Goal: Transaction & Acquisition: Purchase product/service

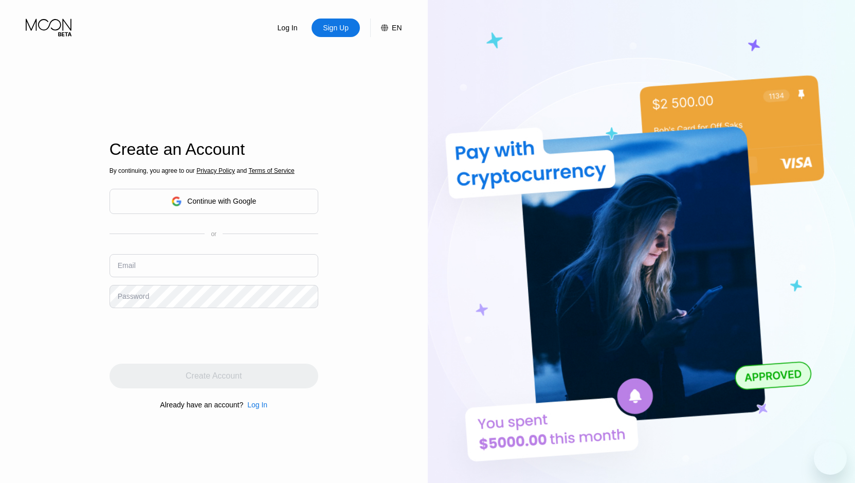
click at [269, 204] on div "Continue with Google" at bounding box center [214, 201] width 209 height 25
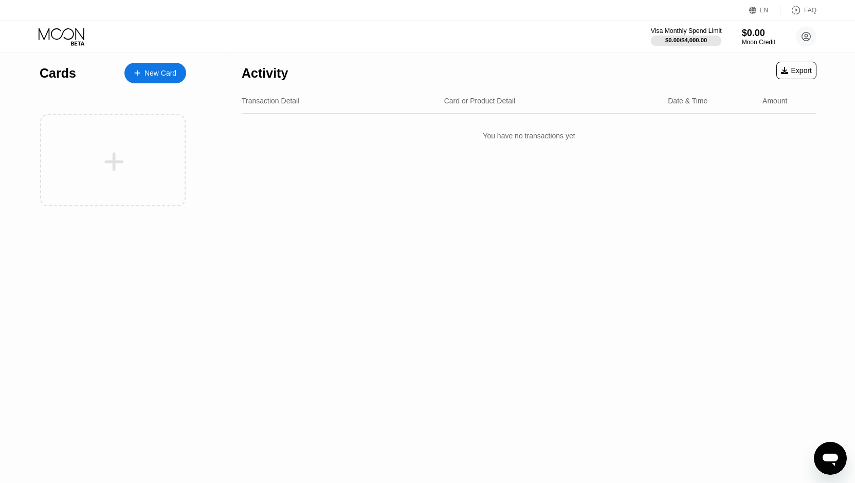
click at [696, 37] on div "$0.00 / $4,000.00" at bounding box center [686, 40] width 42 height 6
click at [154, 80] on div "New Card" at bounding box center [155, 73] width 62 height 21
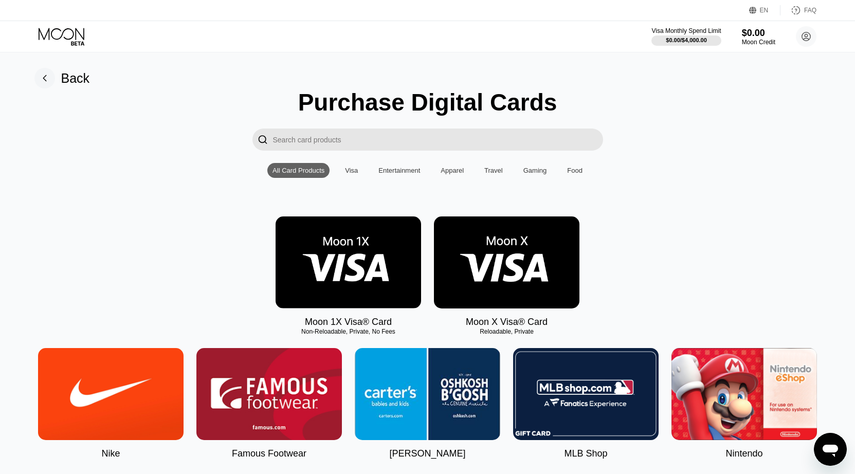
click at [403, 274] on img at bounding box center [349, 263] width 146 height 92
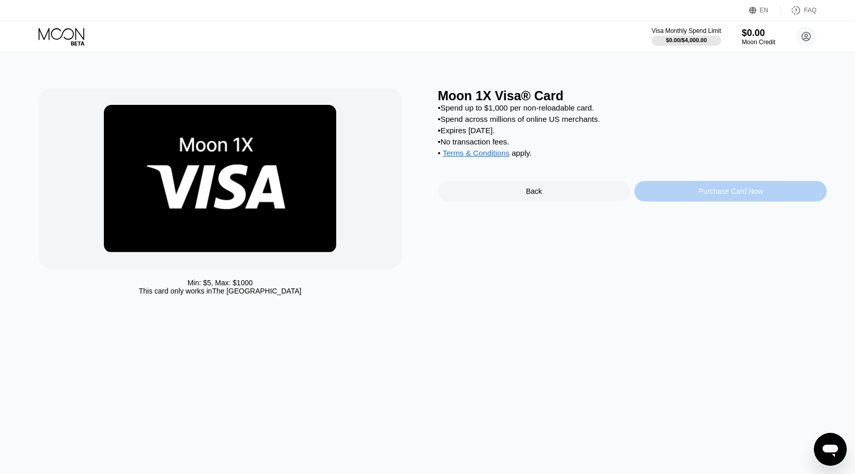
click at [677, 202] on div "Purchase Card Now" at bounding box center [731, 191] width 192 height 21
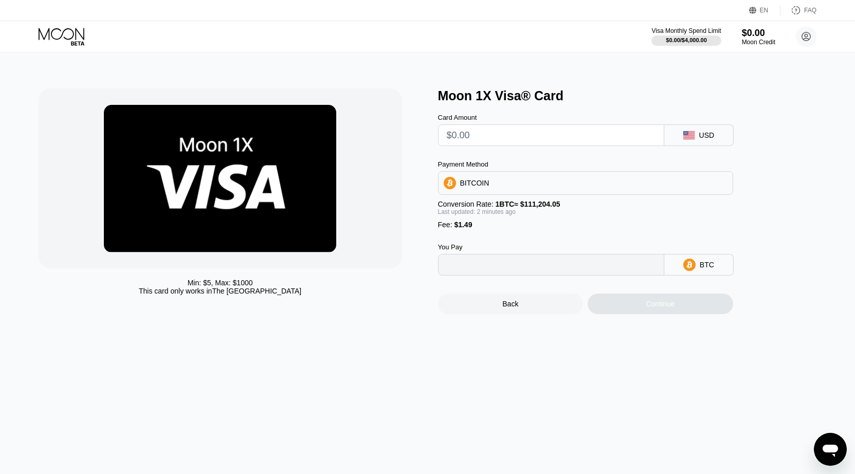
type input "0"
drag, startPoint x: 298, startPoint y: 292, endPoint x: 188, endPoint y: 266, distance: 112.9
click at [187, 266] on div "Min: $ 5 , Max: $ 1000 This card only works in [GEOGRAPHIC_DATA]" at bounding box center [233, 201] width 389 height 226
drag, startPoint x: 267, startPoint y: 290, endPoint x: 297, endPoint y: 249, distance: 50.4
click at [179, 267] on div "Min: $ 5 , Max: $ 1000 This card only works in [GEOGRAPHIC_DATA]" at bounding box center [233, 201] width 389 height 226
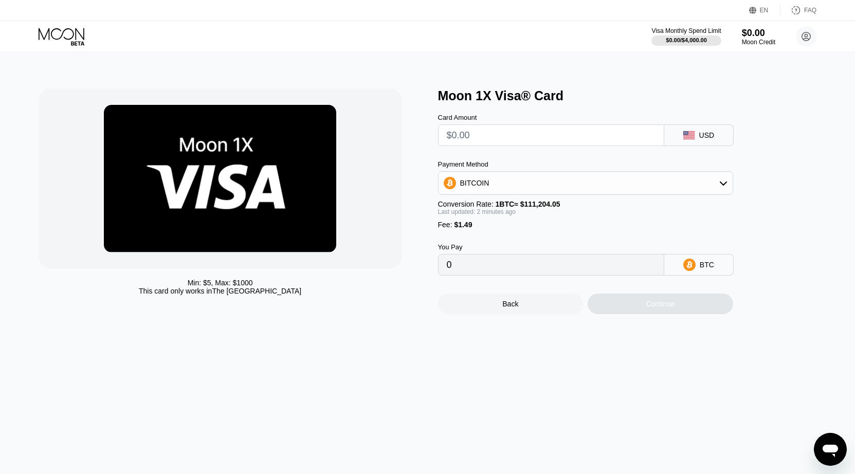
click at [299, 298] on div "Min: $ 5 , Max: $ 1000 This card only works in The United States" at bounding box center [233, 201] width 389 height 226
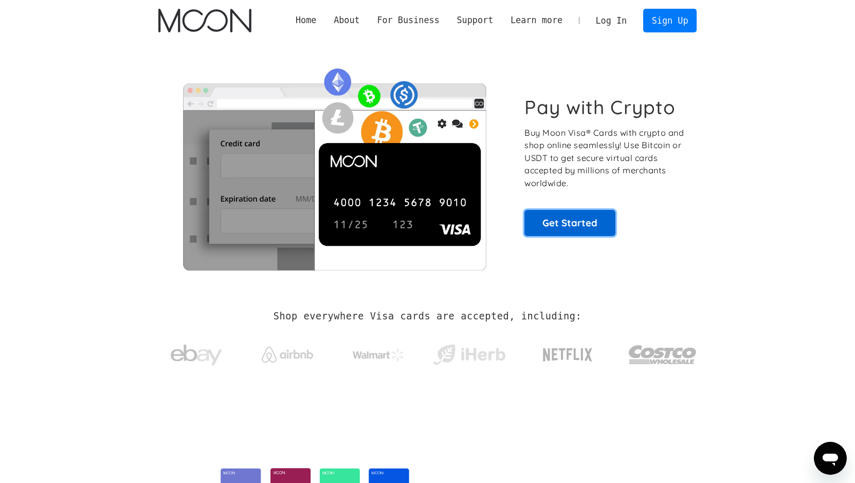
click at [595, 232] on link "Get Started" at bounding box center [570, 223] width 91 height 26
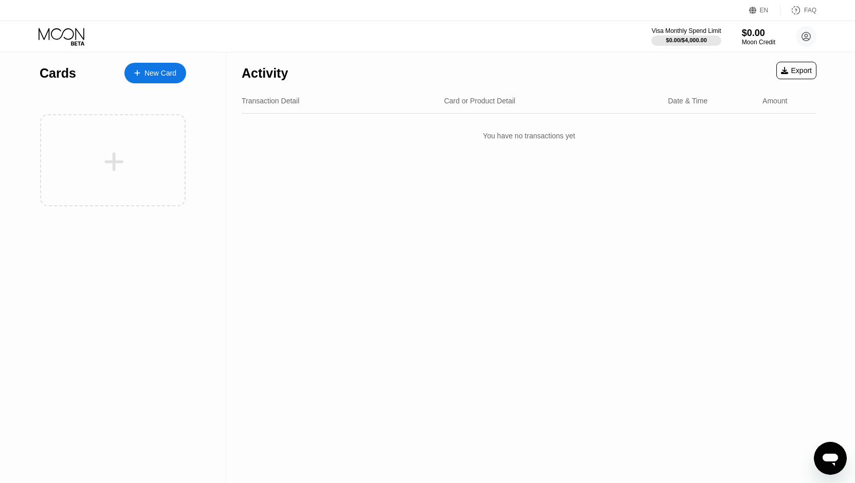
click at [651, 295] on div "Activity Export Transaction Detail Card or Product Detail Date & Time Amount Yo…" at bounding box center [529, 267] width 606 height 430
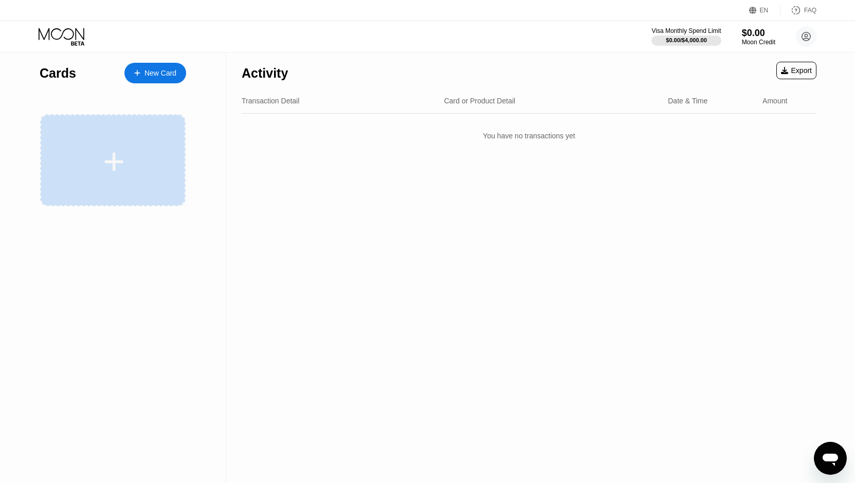
click at [148, 132] on div at bounding box center [113, 160] width 146 height 92
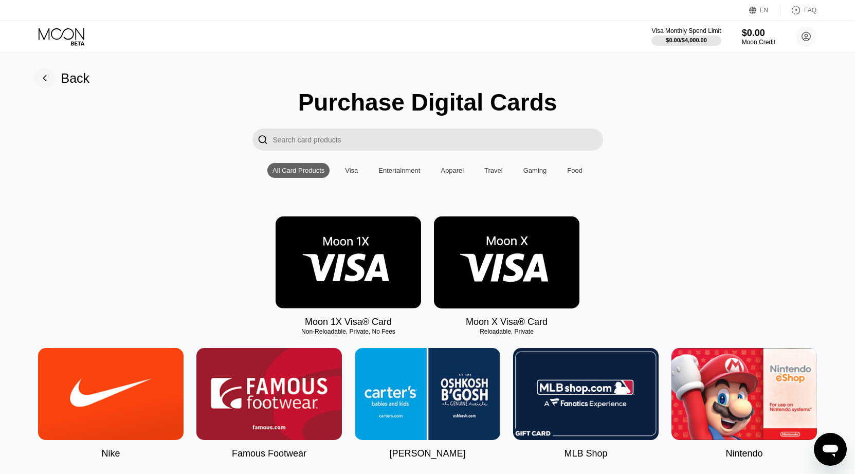
click at [473, 268] on img at bounding box center [507, 263] width 146 height 92
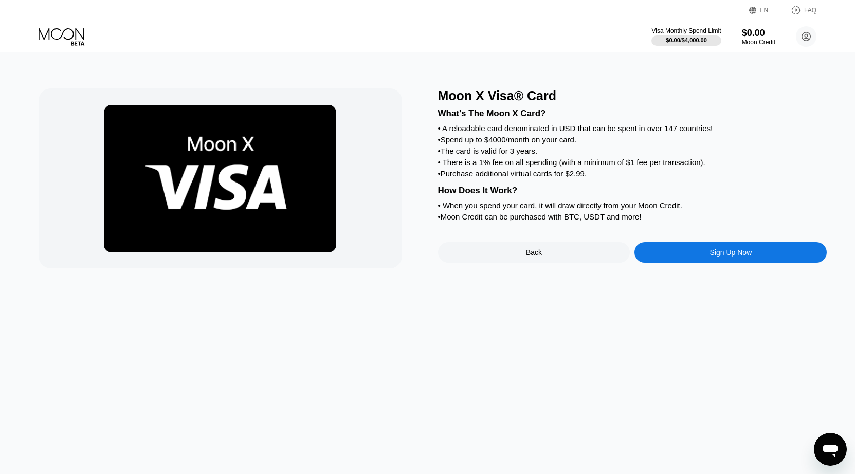
click at [712, 257] on div "Sign Up Now" at bounding box center [731, 252] width 42 height 8
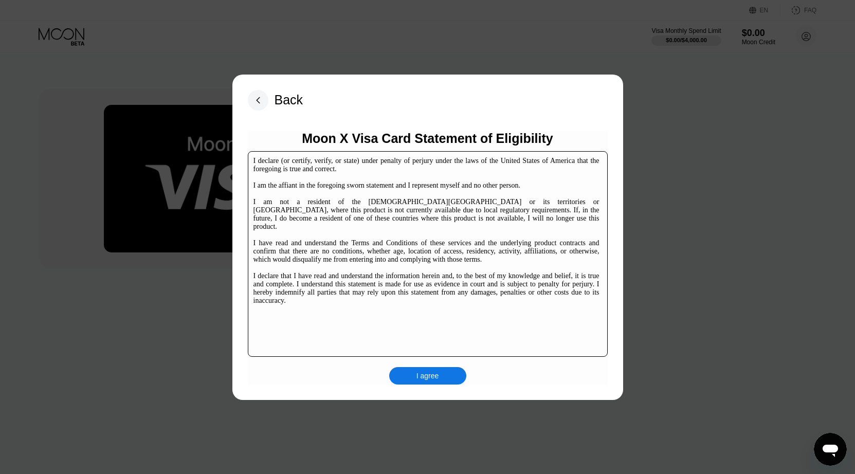
click at [259, 101] on icon at bounding box center [258, 100] width 3 height 6
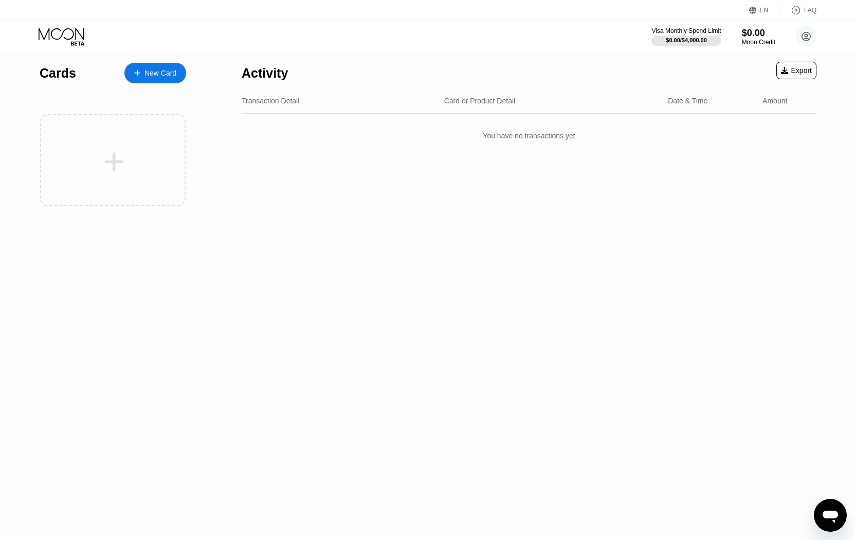
click at [736, 482] on div "Activity Export Transaction Detail Card or Product Detail Date & Time Amount Yo…" at bounding box center [529, 296] width 606 height 488
click at [678, 418] on div "Activity Export Transaction Detail Card or Product Detail Date & Time Amount Yo…" at bounding box center [529, 296] width 606 height 488
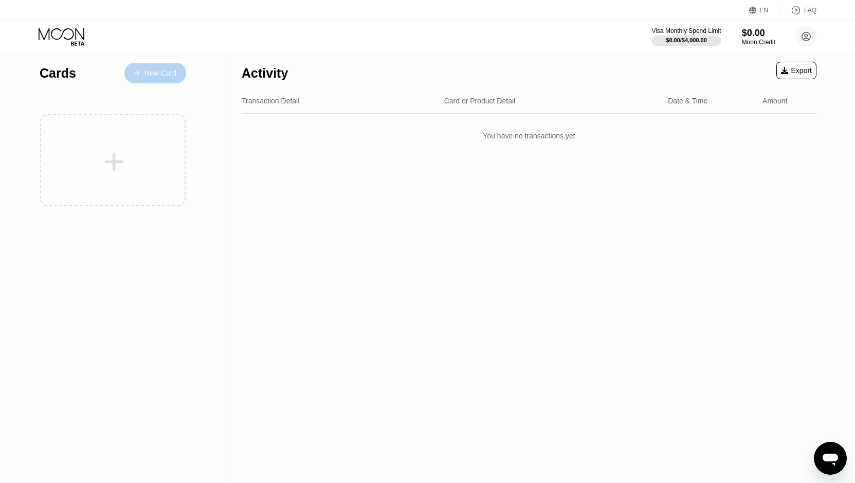
click at [160, 76] on div "New Card" at bounding box center [161, 73] width 32 height 9
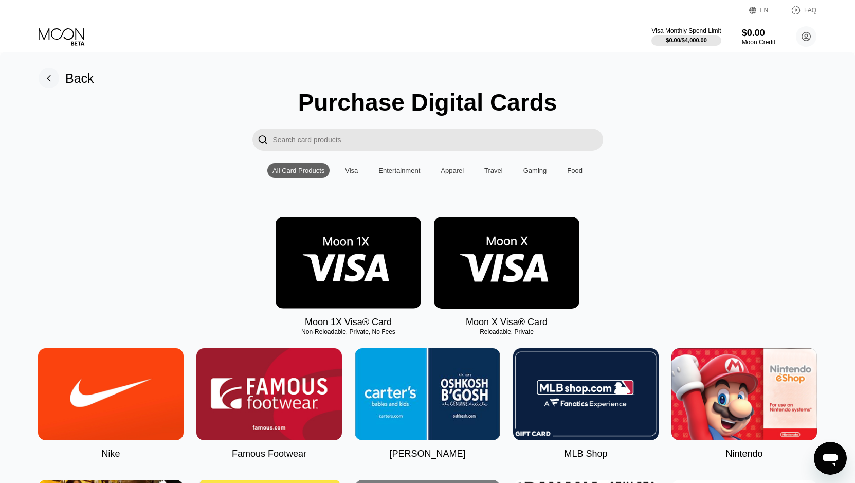
drag, startPoint x: 474, startPoint y: 273, endPoint x: 463, endPoint y: 273, distance: 10.8
click at [471, 273] on img at bounding box center [507, 263] width 146 height 92
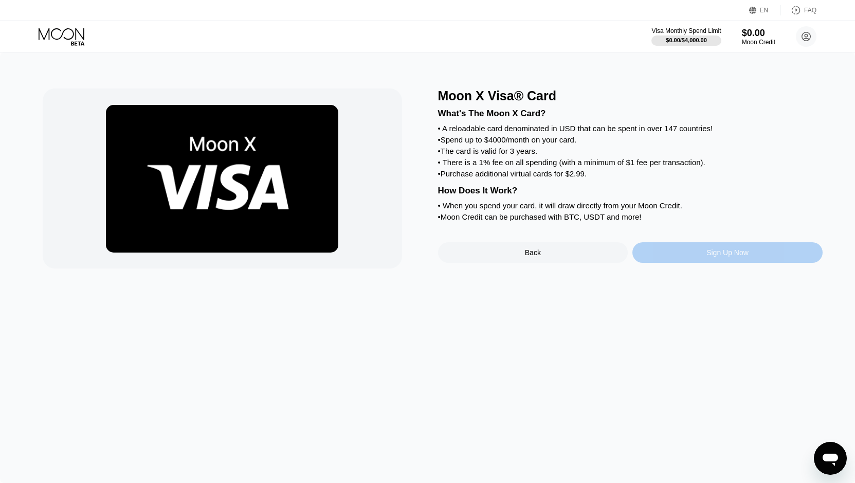
click at [742, 257] on div "Sign Up Now" at bounding box center [728, 252] width 42 height 8
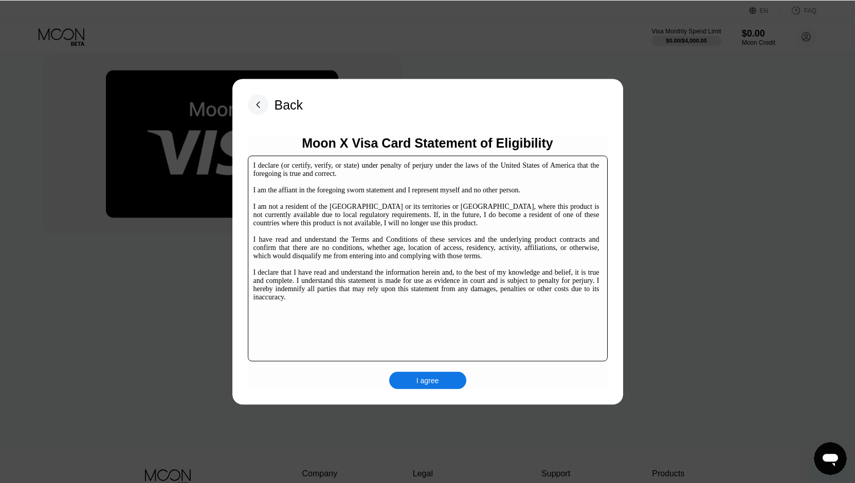
scroll to position [52, 0]
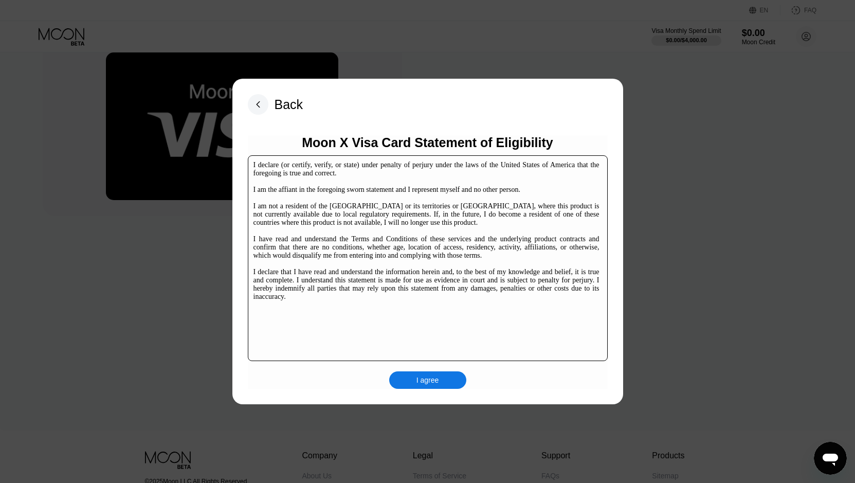
click at [416, 375] on div "I agree" at bounding box center [427, 379] width 77 height 17
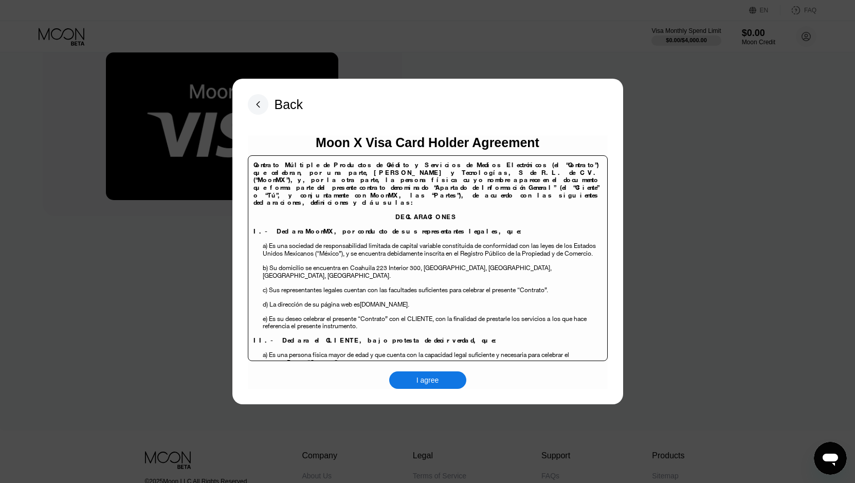
click at [413, 375] on div "I agree" at bounding box center [427, 379] width 77 height 17
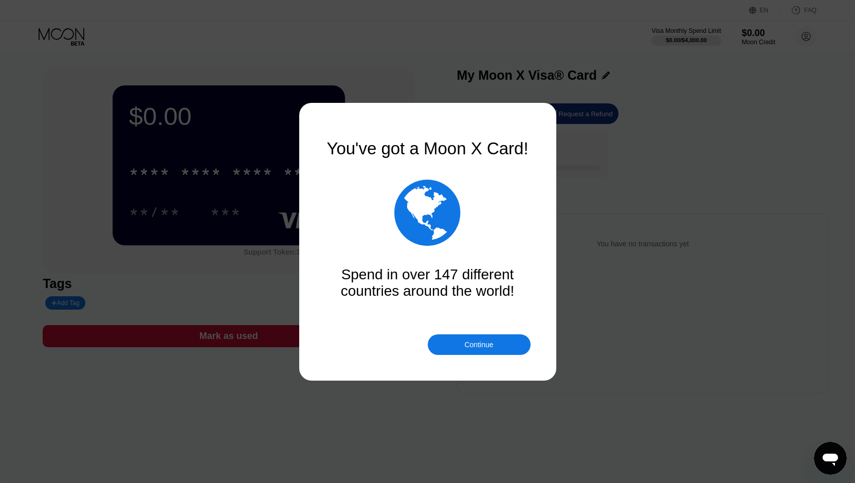
click at [454, 283] on div "You've got a Moon X Card!  Spend in over 147 different countries around the wo…" at bounding box center [428, 219] width 206 height 160
click at [486, 343] on div "Continue" at bounding box center [478, 344] width 29 height 8
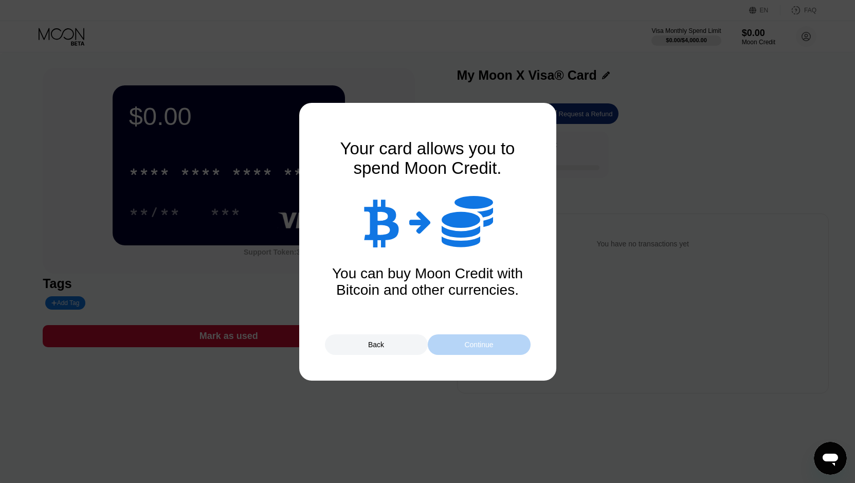
click at [475, 341] on div "Continue" at bounding box center [478, 344] width 29 height 8
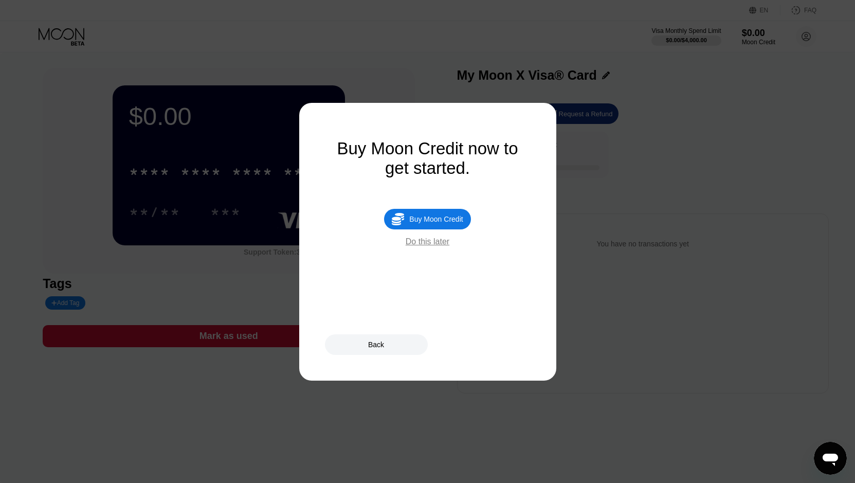
click at [419, 223] on div "Buy Moon Credit" at bounding box center [435, 219] width 53 height 8
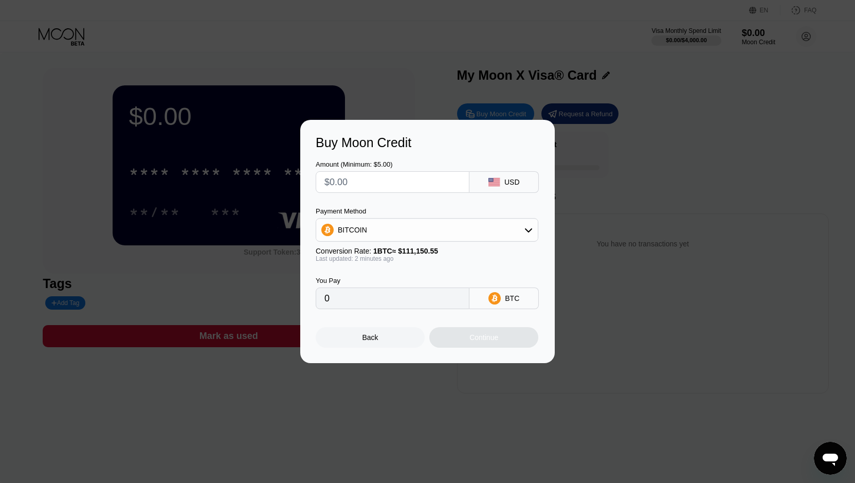
click at [461, 229] on div "BITCOIN" at bounding box center [427, 230] width 222 height 21
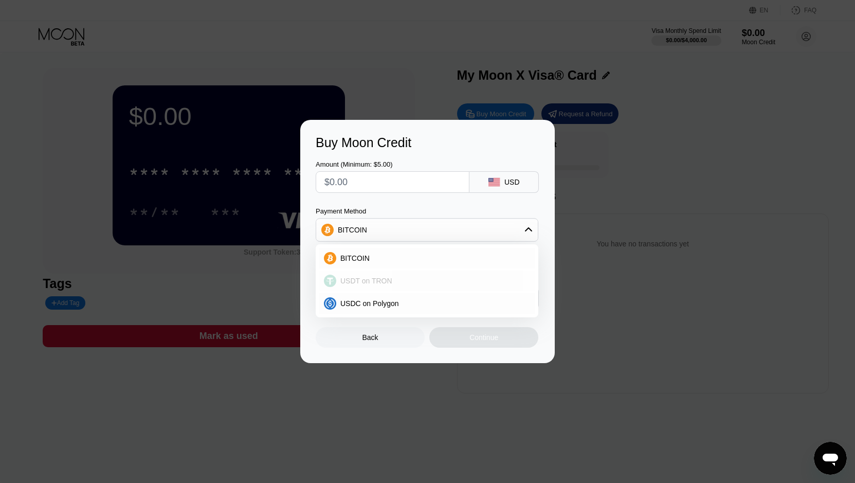
click at [399, 277] on div "USDT on TRON" at bounding box center [433, 281] width 194 height 8
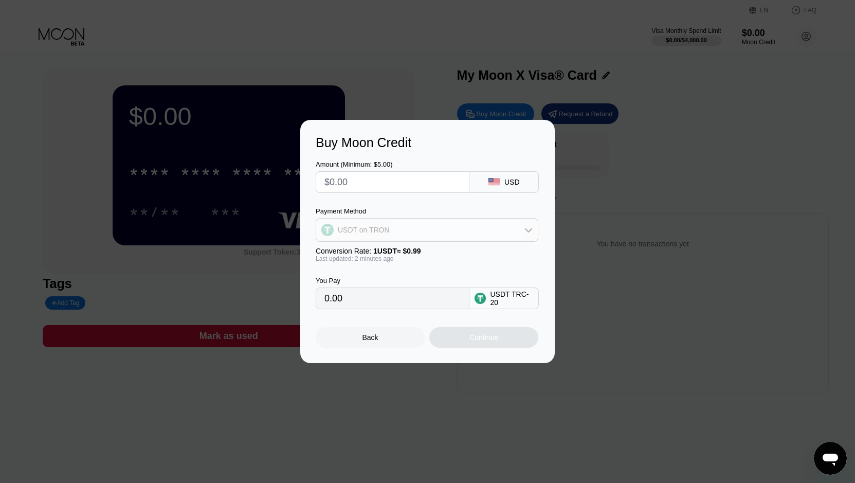
click at [459, 230] on div "USDT on TRON" at bounding box center [427, 230] width 222 height 21
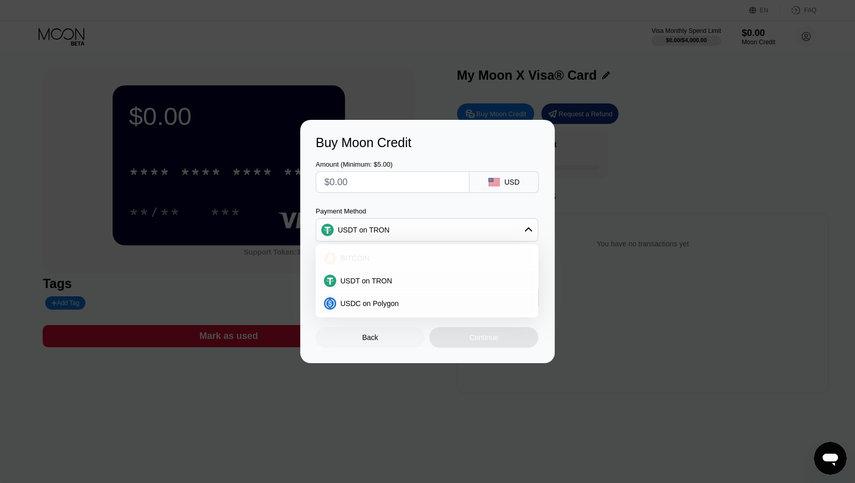
drag, startPoint x: 435, startPoint y: 251, endPoint x: 433, endPoint y: 261, distance: 10.5
click at [434, 251] on div "BITCOIN" at bounding box center [427, 258] width 217 height 21
type input "0"
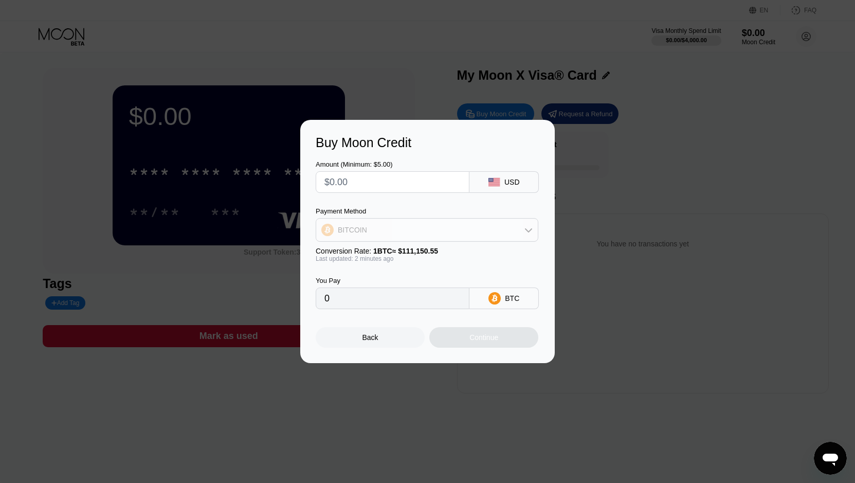
click at [449, 229] on div "BITCOIN" at bounding box center [427, 230] width 222 height 21
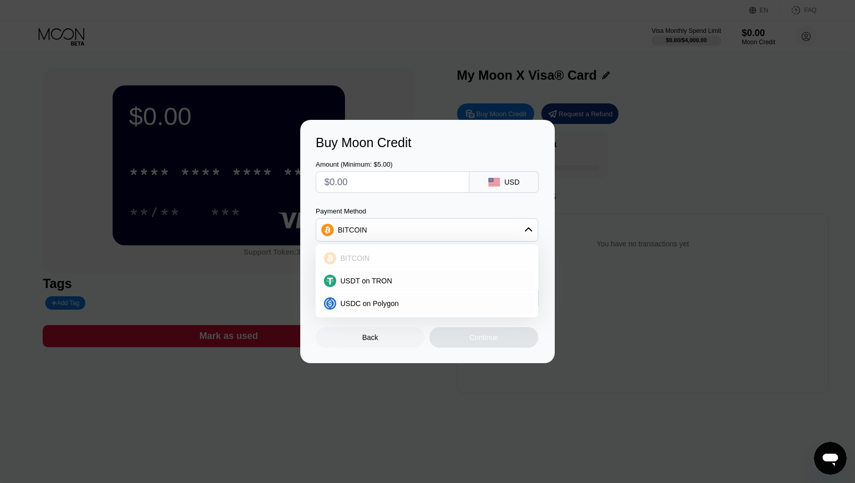
click at [428, 268] on div "BITCOIN" at bounding box center [427, 258] width 217 height 21
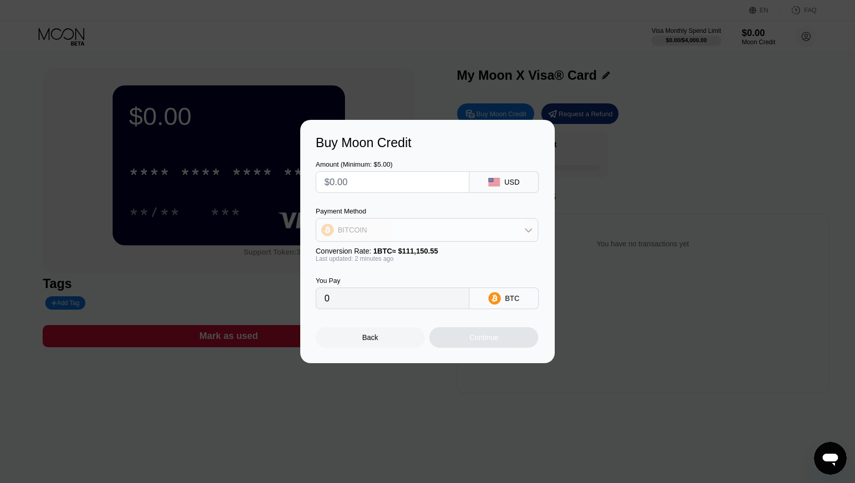
click at [462, 240] on div "BITCOIN" at bounding box center [427, 230] width 222 height 21
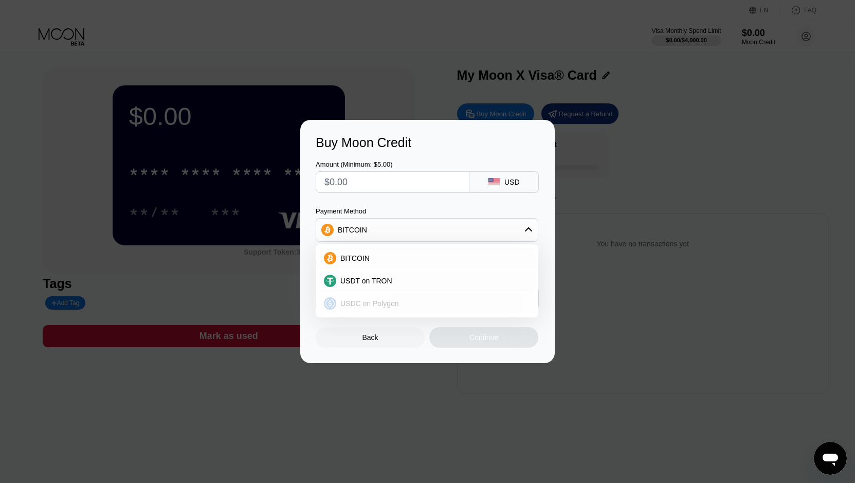
click at [422, 300] on div "USDC on Polygon" at bounding box center [433, 303] width 194 height 8
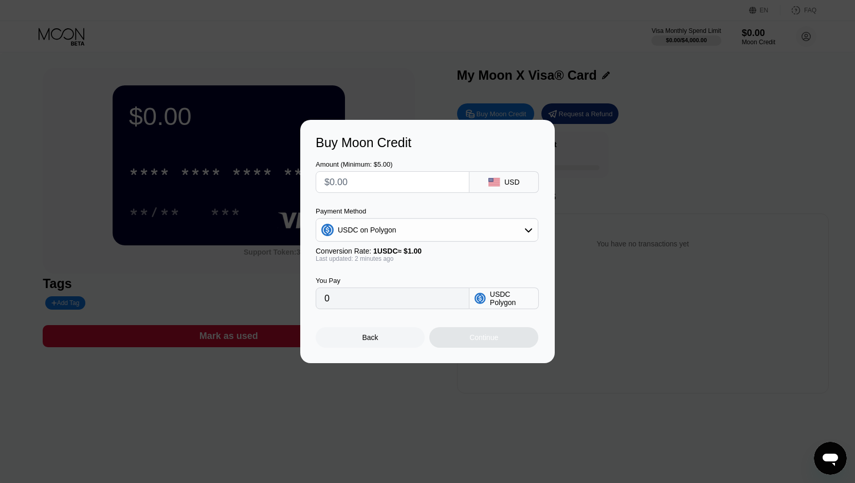
click at [385, 336] on div "Back" at bounding box center [370, 337] width 109 height 21
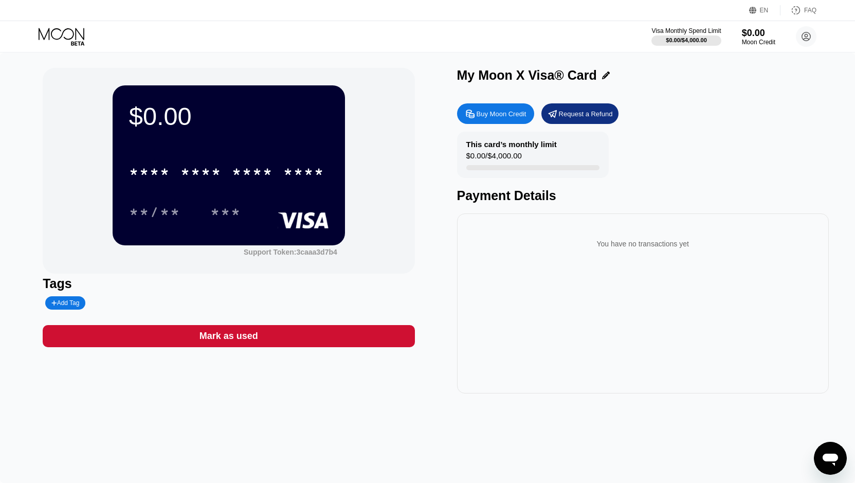
click at [271, 199] on div "* * * * * * * * * * * * **** **/** ***" at bounding box center [229, 181] width 200 height 61
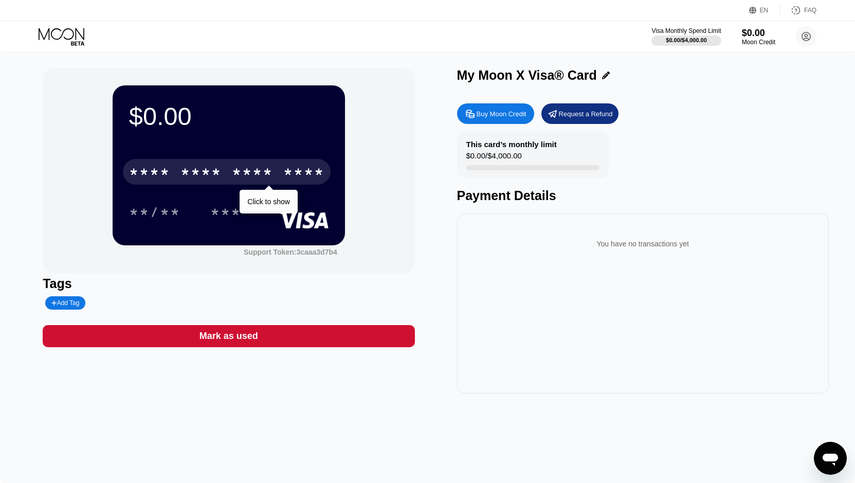
drag, startPoint x: 300, startPoint y: 175, endPoint x: 317, endPoint y: 168, distance: 18.9
click at [308, 175] on div "****" at bounding box center [303, 173] width 41 height 16
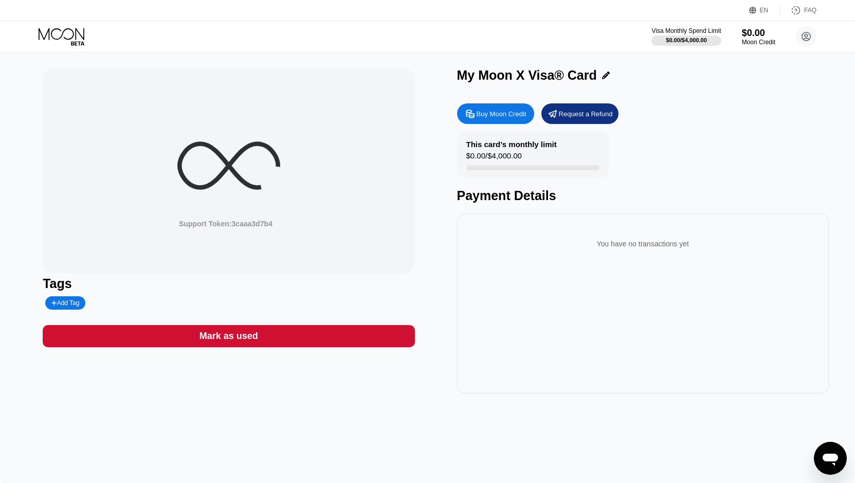
click at [317, 168] on div "Support Token: 3caaa3d7b4" at bounding box center [229, 171] width 372 height 206
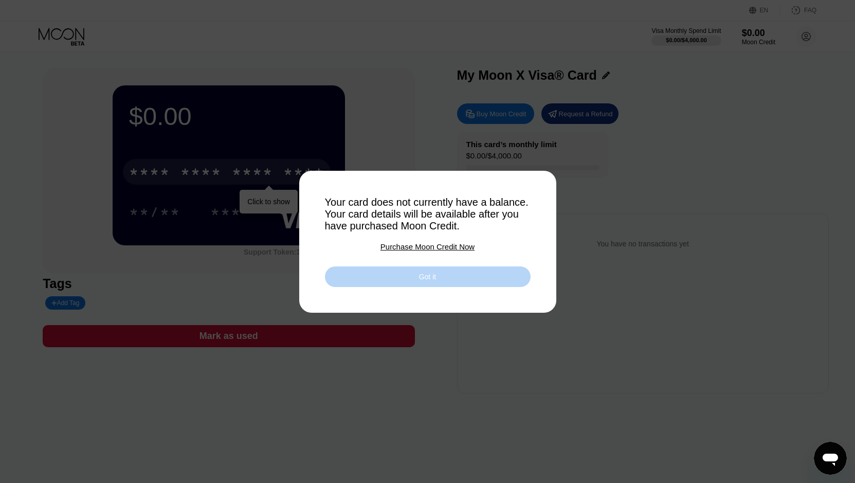
click at [421, 274] on div "Got it" at bounding box center [428, 276] width 206 height 21
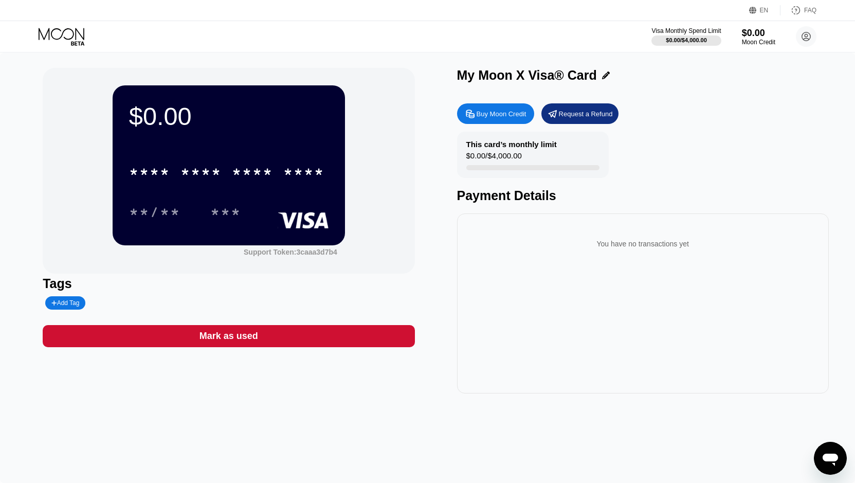
click at [390, 262] on div "$0.00 * * * * * * * * * * * * **** **/** *** Support Token: 3caaa3d7b4" at bounding box center [229, 171] width 372 height 206
click at [625, 245] on div "You have no transactions yet" at bounding box center [642, 243] width 355 height 29
click at [481, 108] on div "Buy Moon Credit" at bounding box center [495, 113] width 77 height 21
type input "0"
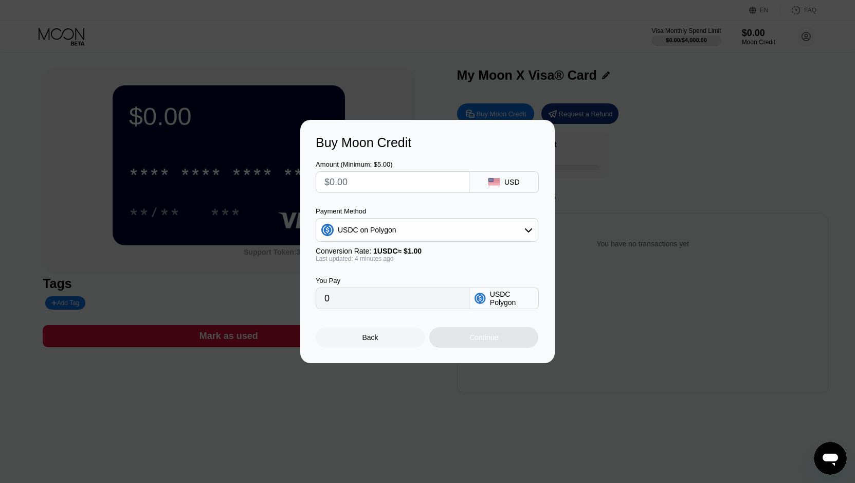
click at [399, 237] on div "USDC on Polygon" at bounding box center [427, 230] width 222 height 21
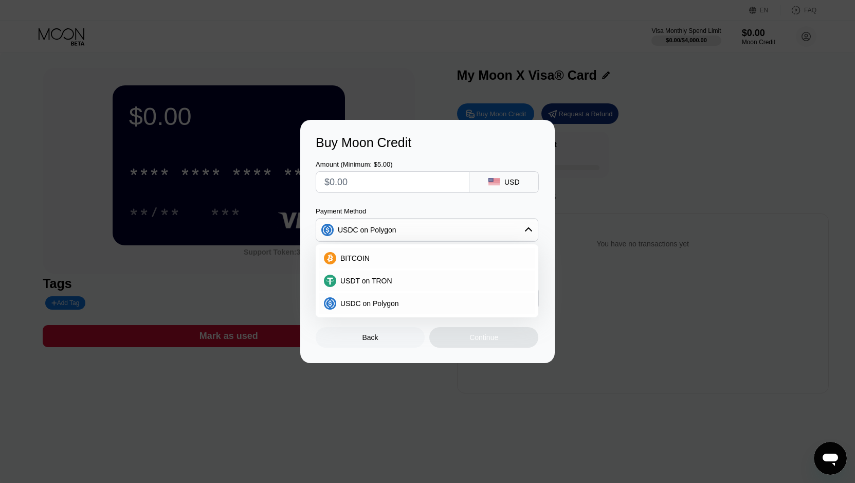
click at [454, 232] on div "USDC on Polygon" at bounding box center [427, 230] width 222 height 21
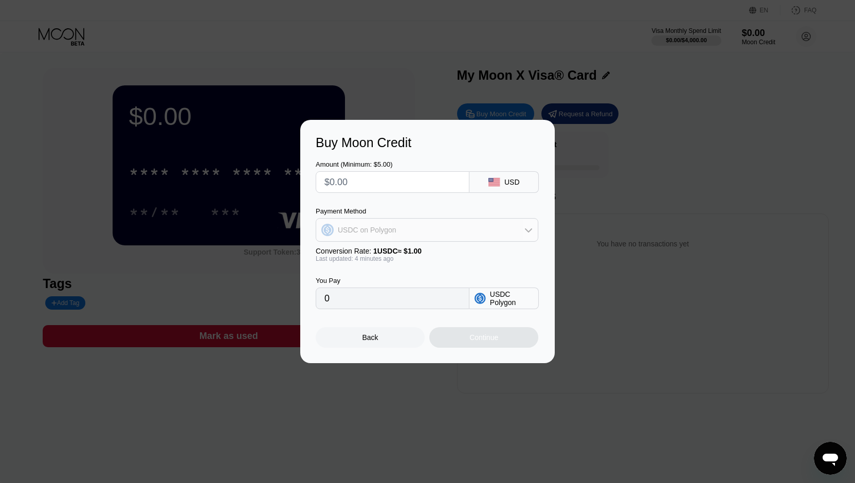
click at [451, 232] on div "USDC on Polygon" at bounding box center [427, 230] width 222 height 21
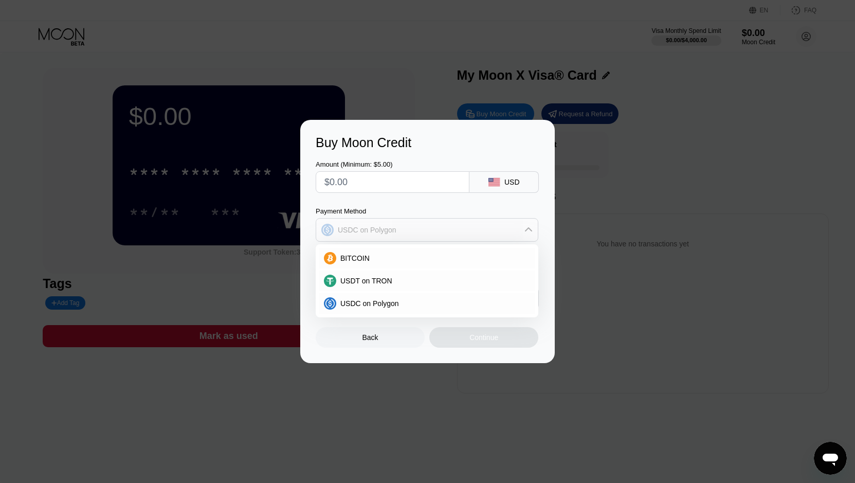
click at [446, 229] on div "USDC on Polygon" at bounding box center [427, 230] width 222 height 21
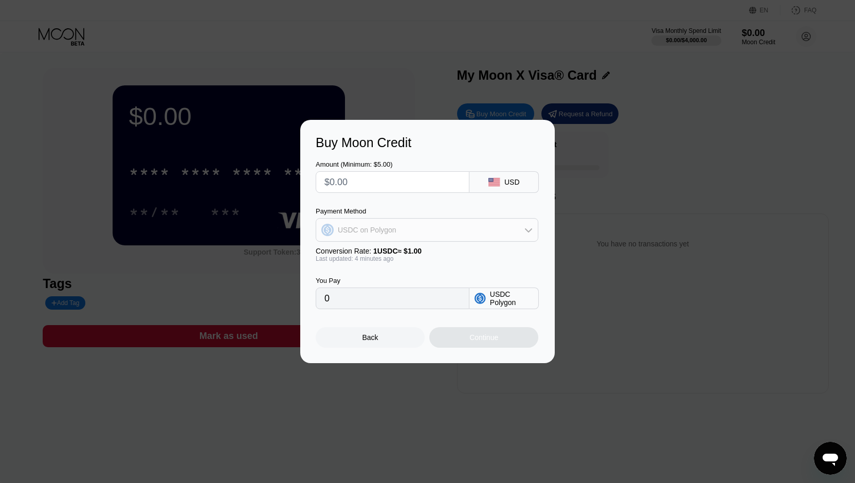
click at [446, 229] on div "USDC on Polygon" at bounding box center [427, 230] width 222 height 21
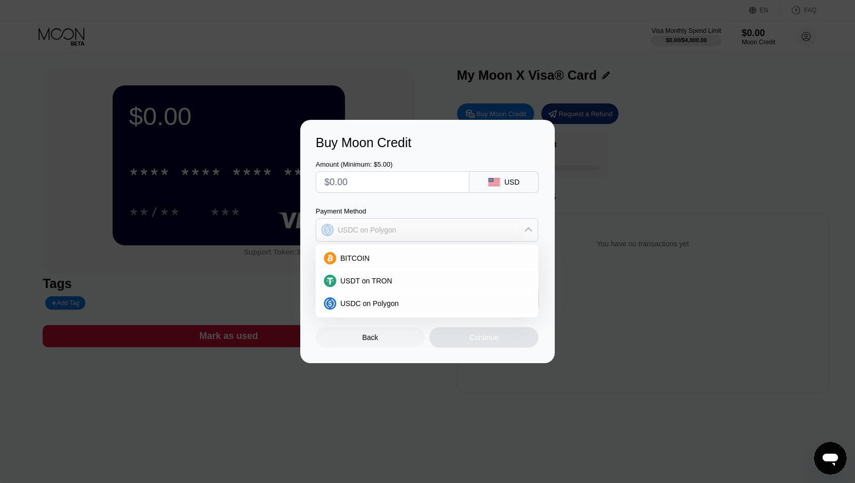
click at [446, 229] on div "USDC on Polygon" at bounding box center [427, 230] width 222 height 21
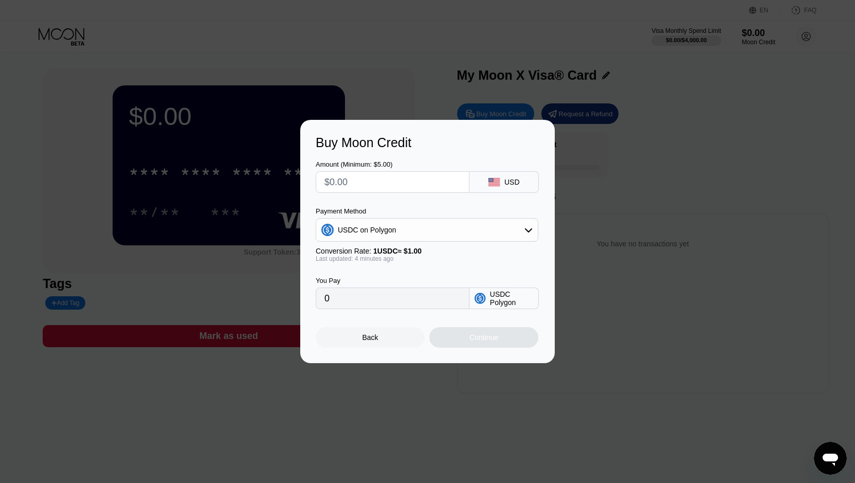
click at [489, 183] on div "USD" at bounding box center [504, 182] width 69 height 22
click at [407, 186] on input "text" at bounding box center [393, 182] width 136 height 21
type input "$1"
type input "1.00000000"
type input "$10"
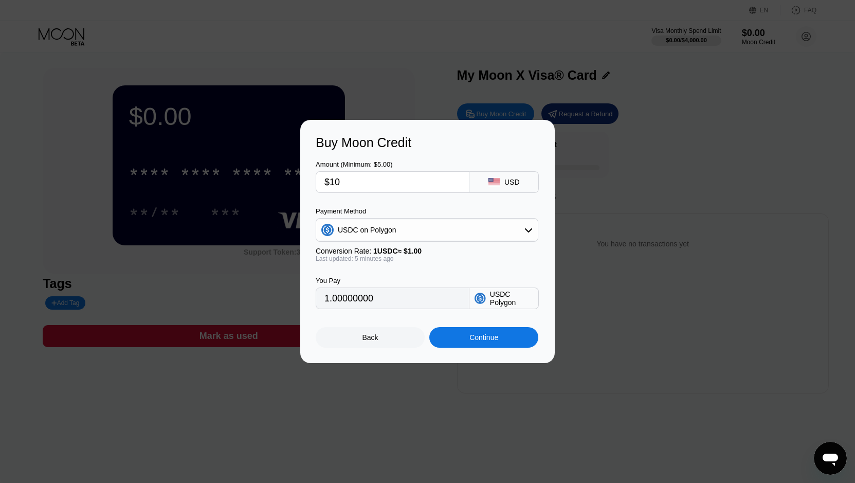
type input "10.00000000"
type input "$10"
click at [410, 236] on div "USDC on Polygon" at bounding box center [427, 230] width 222 height 21
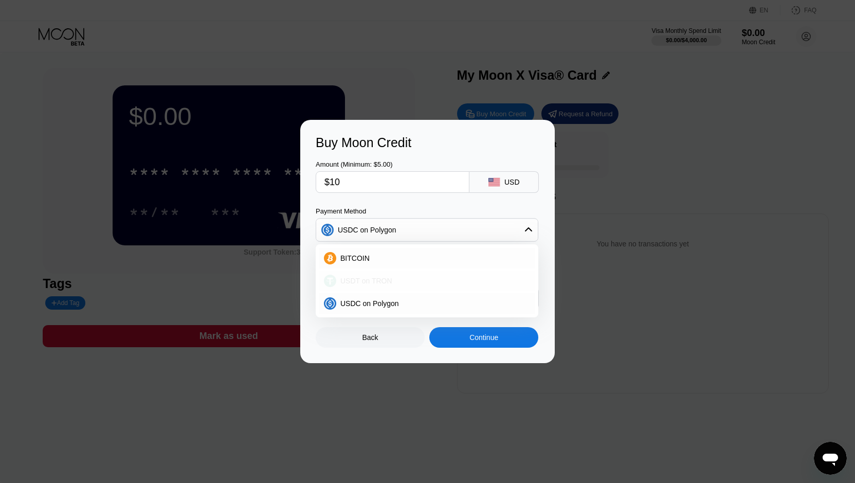
click at [389, 277] on div "USDT on TRON" at bounding box center [433, 281] width 194 height 8
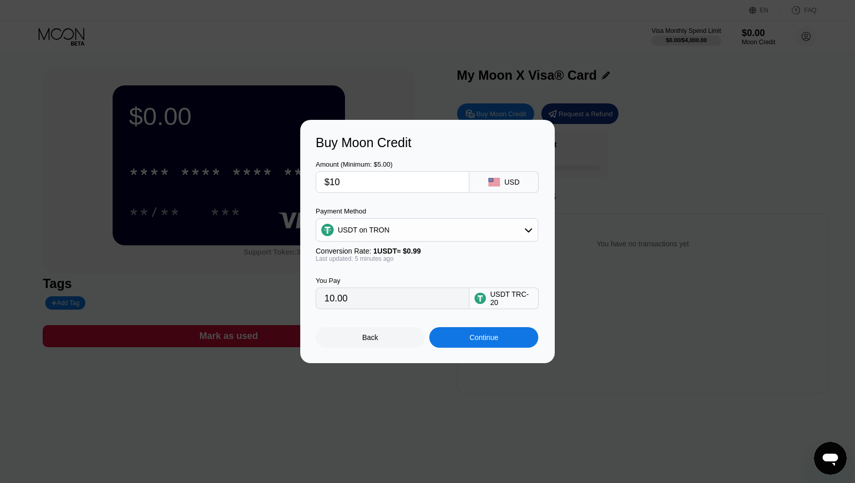
type input "10.10"
click at [485, 341] on div "Continue" at bounding box center [484, 337] width 29 height 8
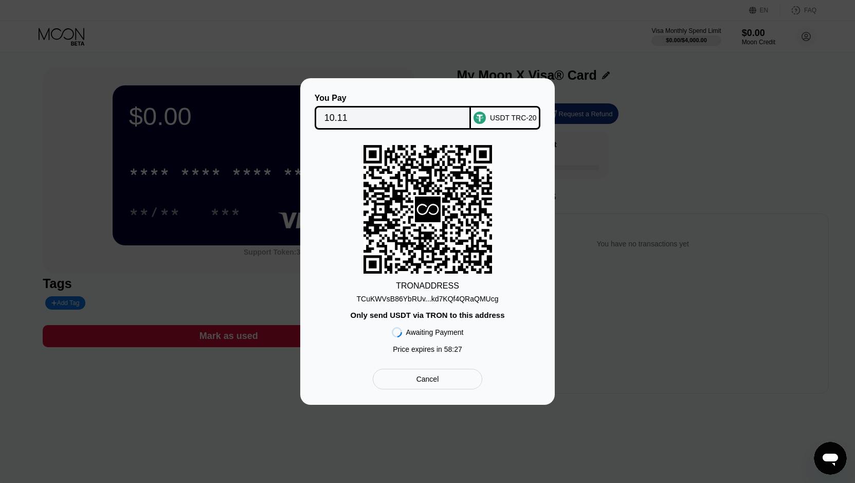
drag, startPoint x: 406, startPoint y: 130, endPoint x: 433, endPoint y: 235, distance: 108.3
drag, startPoint x: 421, startPoint y: 378, endPoint x: 432, endPoint y: 386, distance: 13.6
click at [422, 379] on div "Cancel" at bounding box center [428, 378] width 23 height 9
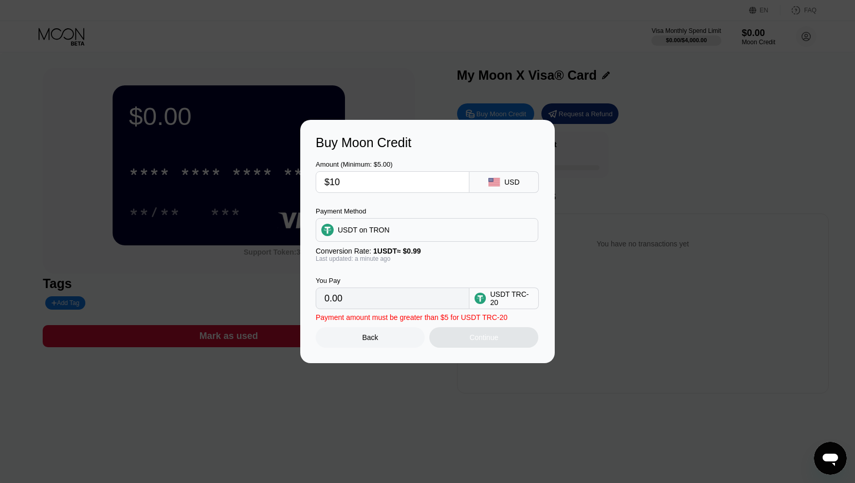
type input "10.10"
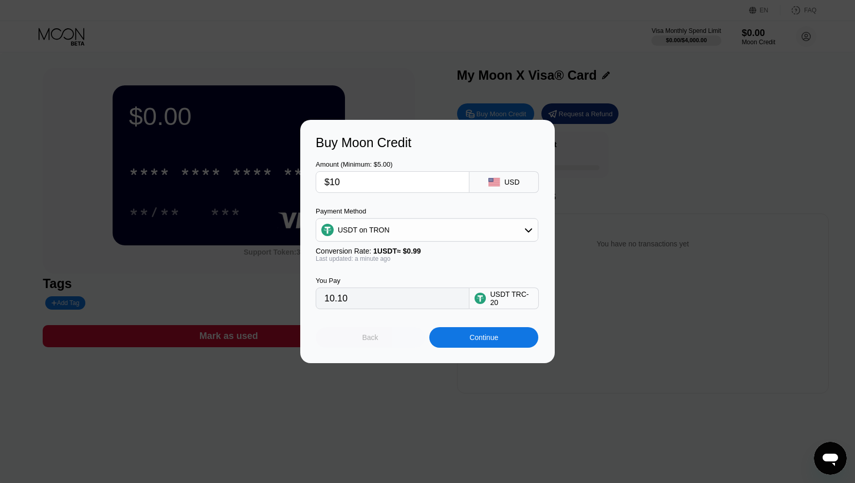
click at [364, 341] on div "Back" at bounding box center [371, 337] width 16 height 8
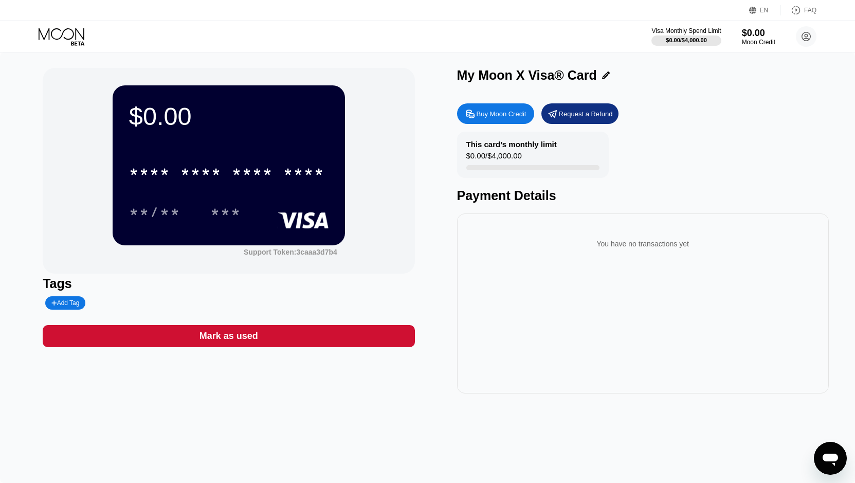
click at [245, 340] on div "Mark as used" at bounding box center [229, 336] width 59 height 12
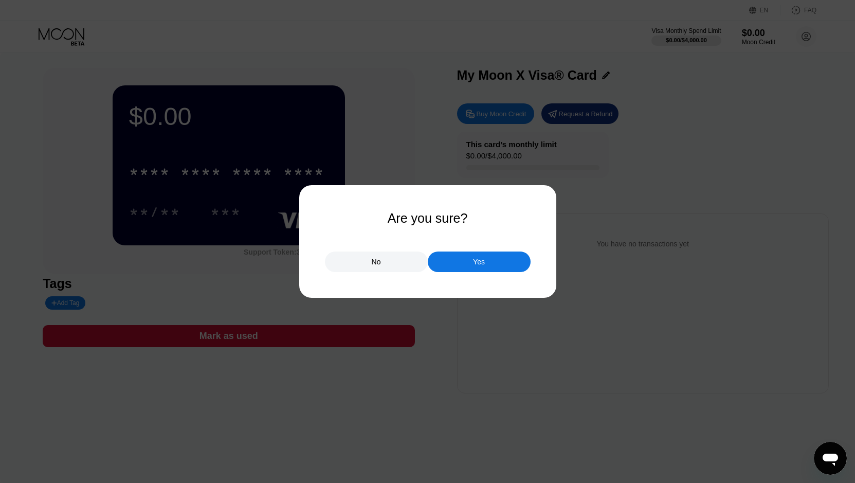
click at [401, 272] on div "No" at bounding box center [376, 261] width 103 height 21
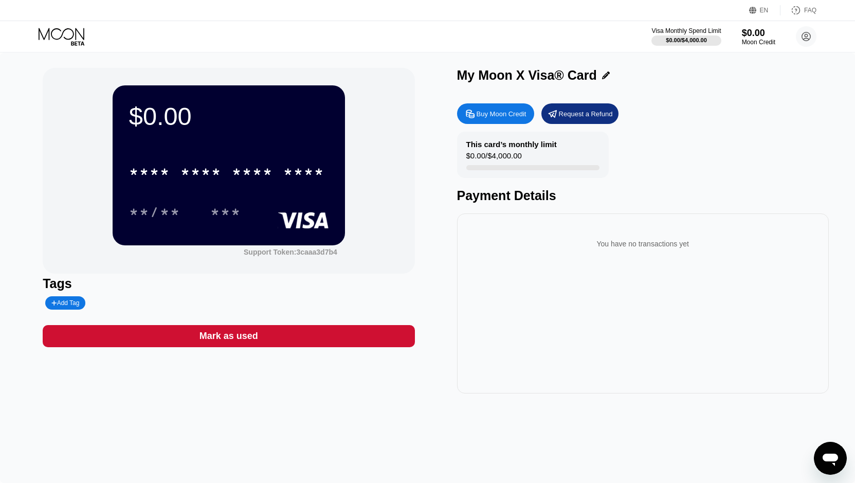
click at [401, 263] on div "$0.00 * * * * * * * * * * * * **** **/** *** Support Token: 3caaa3d7b4" at bounding box center [229, 171] width 372 height 206
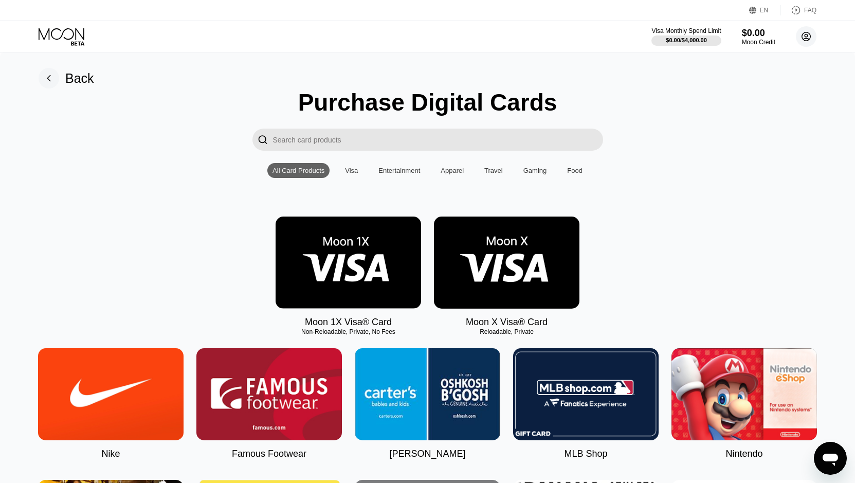
click at [803, 37] on circle at bounding box center [806, 36] width 21 height 21
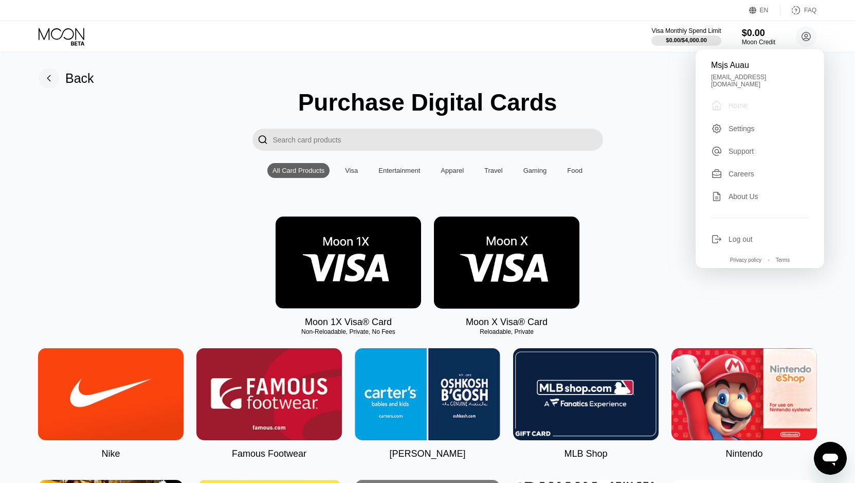
click at [737, 101] on div "Home" at bounding box center [738, 105] width 19 height 8
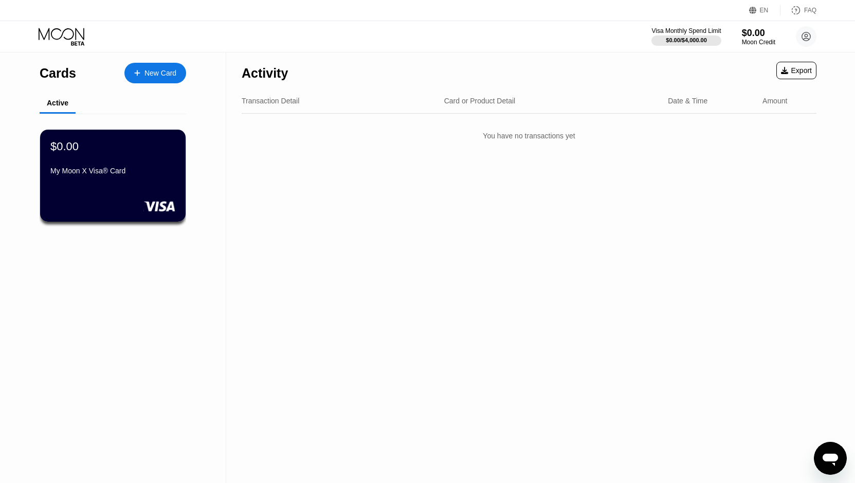
click at [291, 107] on div "Transaction Detail Card or Product Detail Date & Time Amount" at bounding box center [529, 100] width 575 height 25
click at [428, 103] on div "Transaction Detail" at bounding box center [339, 101] width 194 height 8
click at [179, 71] on div "New Card" at bounding box center [155, 73] width 62 height 21
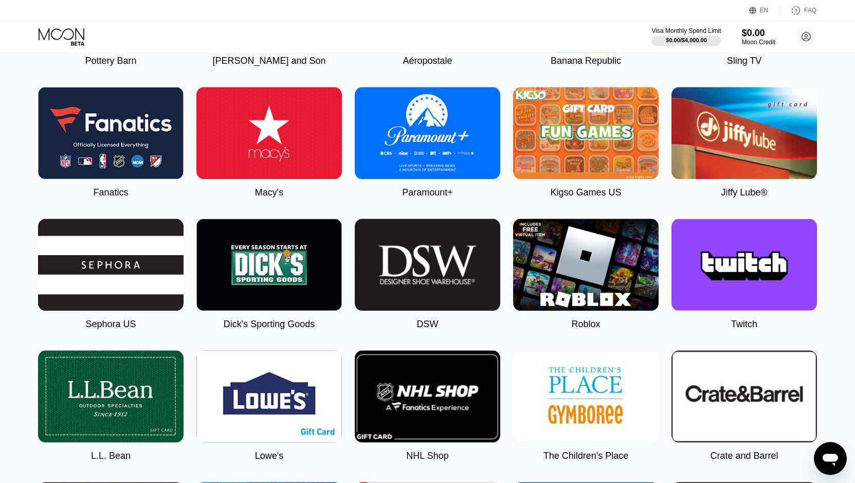
scroll to position [968, 0]
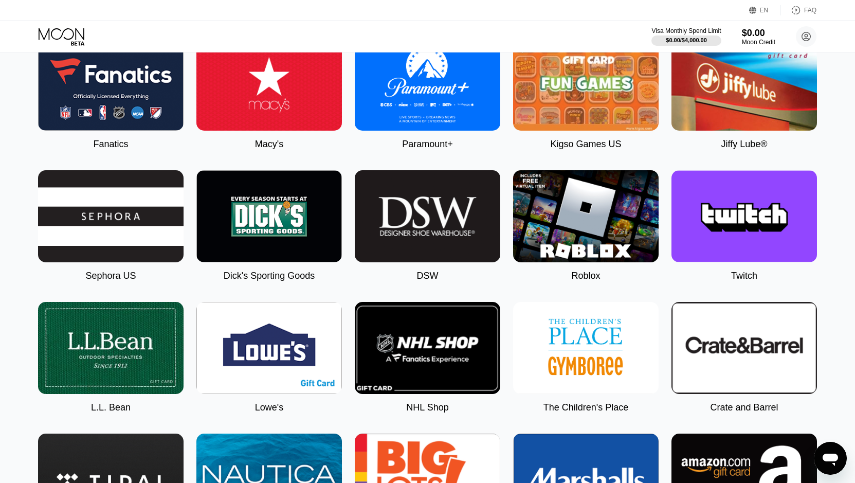
click at [546, 246] on img at bounding box center [586, 216] width 146 height 92
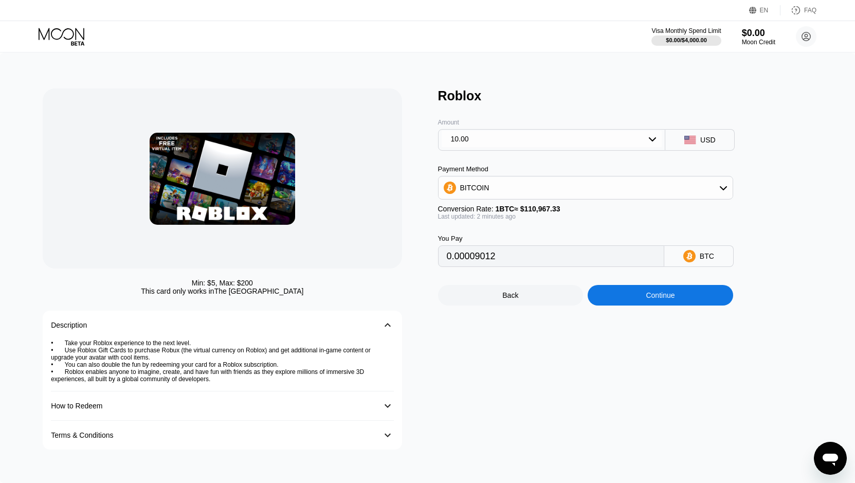
click at [500, 181] on div "BITCOIN" at bounding box center [585, 188] width 295 height 24
click at [495, 194] on div "BITCOIN" at bounding box center [586, 187] width 294 height 21
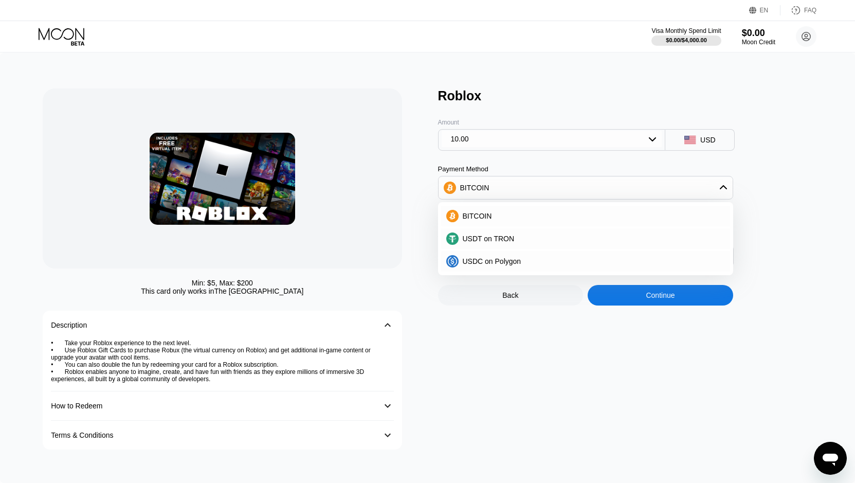
click at [505, 188] on div "BITCOIN" at bounding box center [586, 187] width 294 height 21
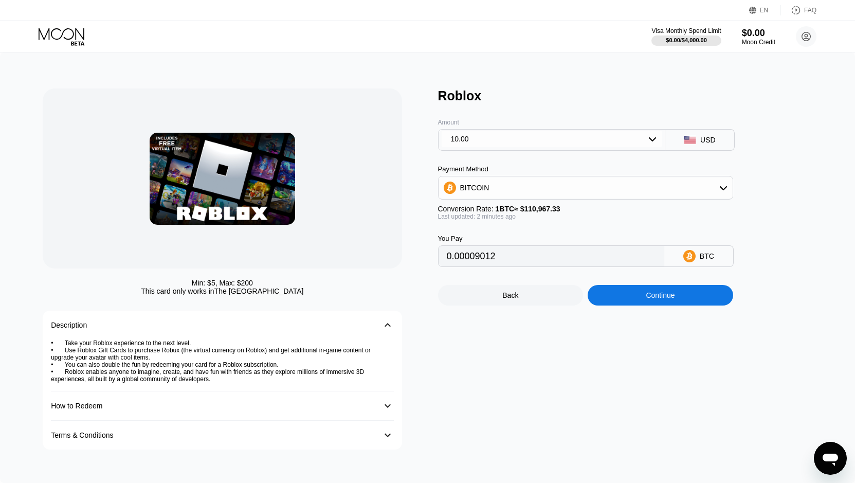
click at [616, 142] on div "10.00" at bounding box center [552, 139] width 221 height 16
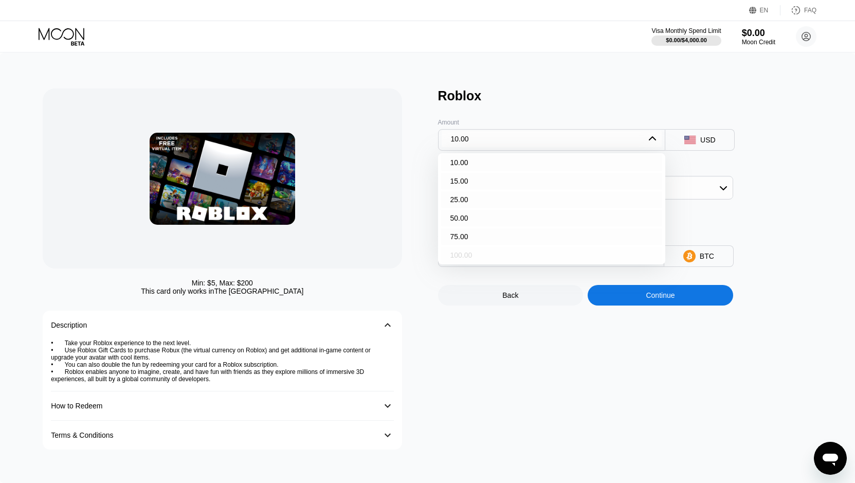
click at [497, 263] on div "100.00" at bounding box center [552, 255] width 222 height 16
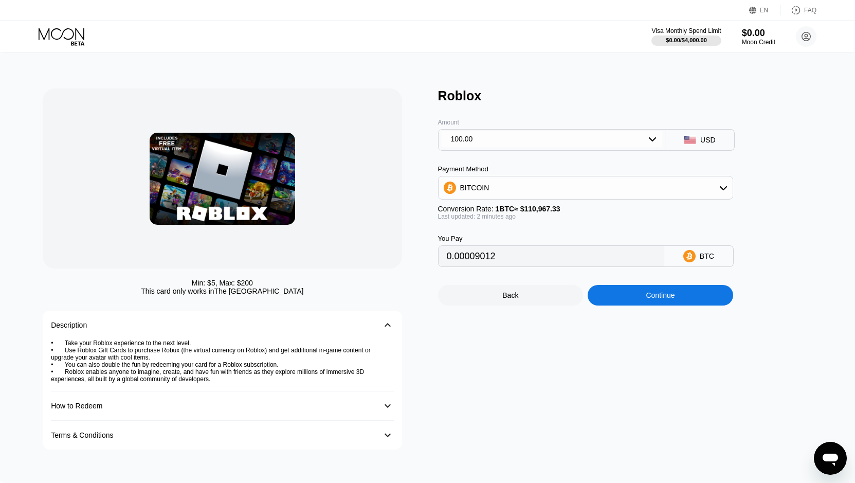
type input "0.00090117"
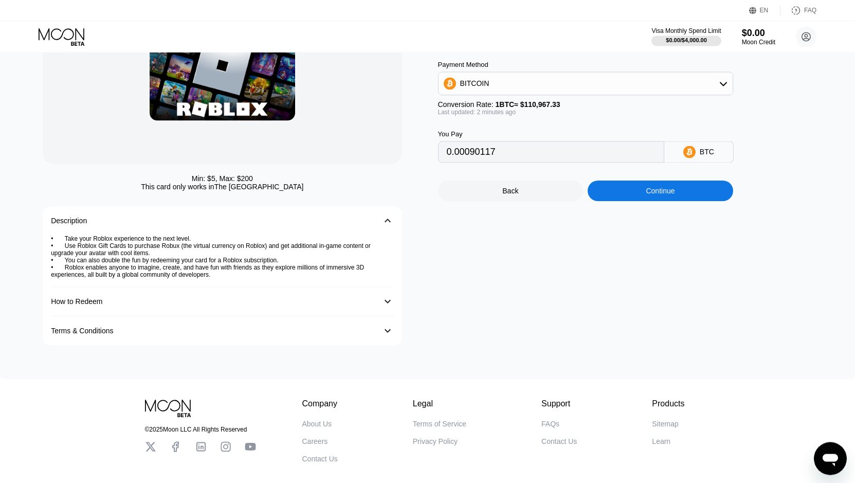
scroll to position [105, 0]
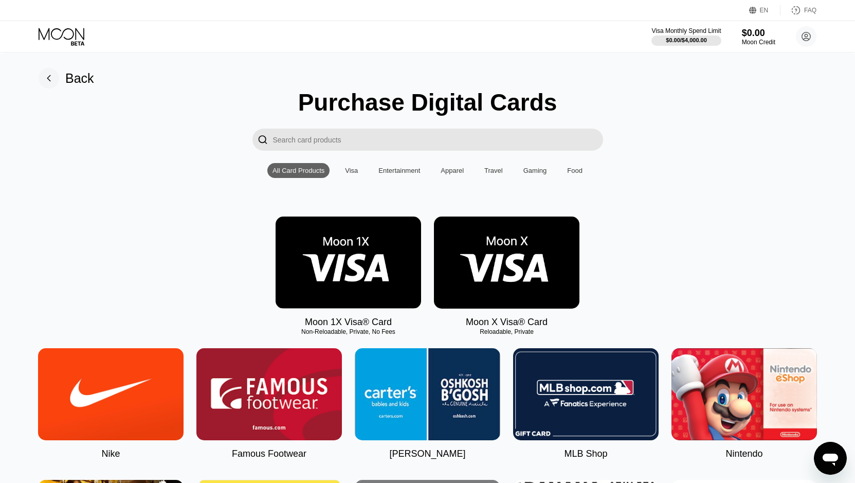
click at [402, 171] on div "Entertainment" at bounding box center [400, 171] width 42 height 8
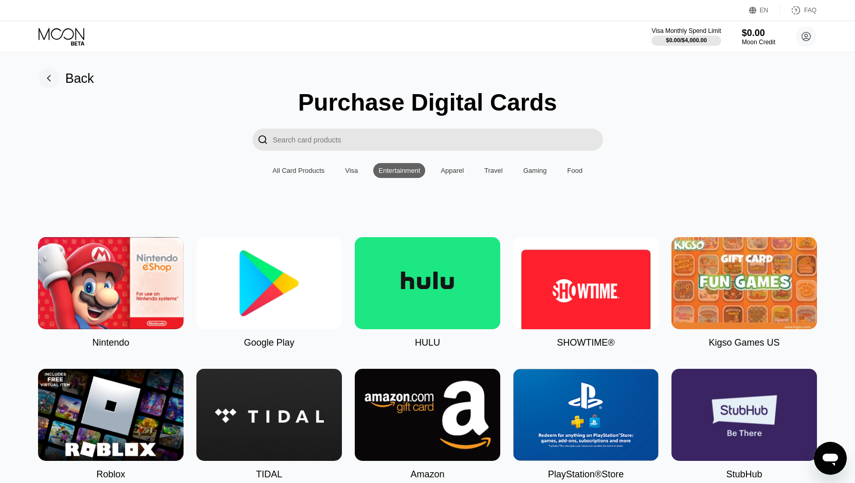
drag, startPoint x: 375, startPoint y: 188, endPoint x: 362, endPoint y: 182, distance: 14.0
click at [373, 188] on div "Purchase Digital Cards  All Card Products Visa Entertainment Apparel Travel Ga…" at bounding box center [427, 349] width 824 height 523
drag, startPoint x: 357, startPoint y: 177, endPoint x: 353, endPoint y: 182, distance: 5.5
click at [353, 178] on div "Visa" at bounding box center [351, 170] width 23 height 15
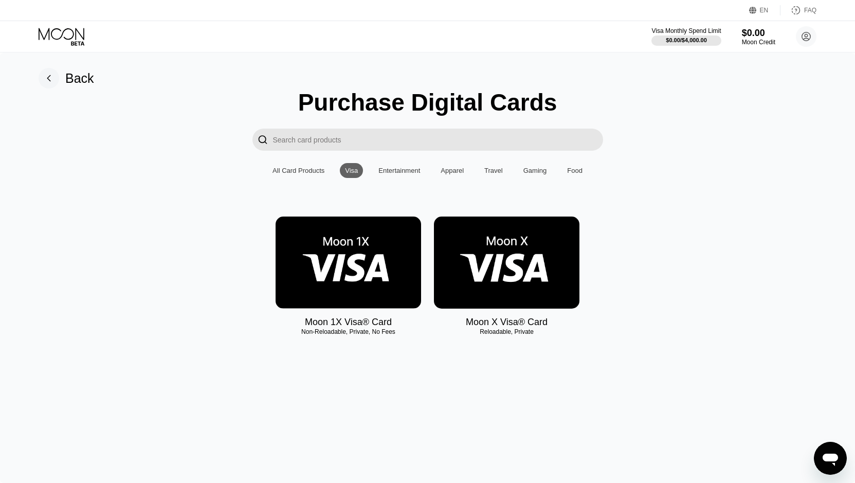
click at [385, 178] on div "Entertainment" at bounding box center [399, 170] width 52 height 15
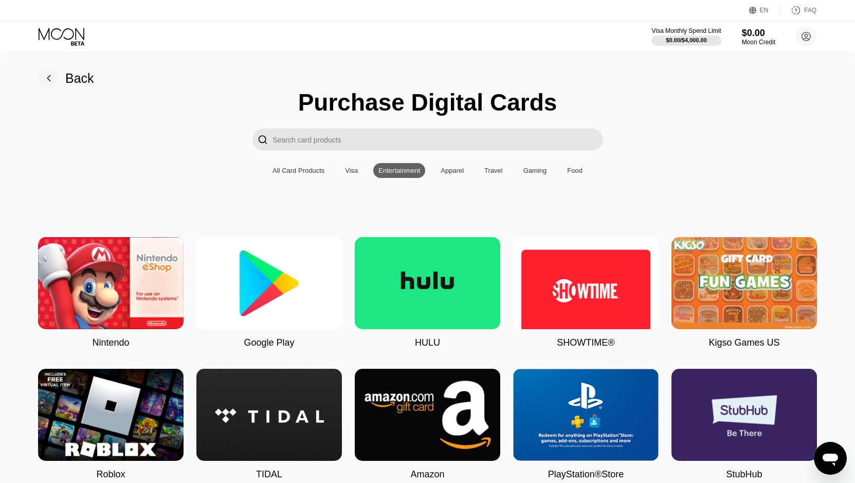
click at [461, 176] on div "All Card Products Visa Entertainment Apparel Travel Gaming Food" at bounding box center [427, 170] width 320 height 15
drag, startPoint x: 461, startPoint y: 176, endPoint x: 458, endPoint y: 170, distance: 6.9
click at [459, 174] on div "Apparel" at bounding box center [452, 171] width 23 height 8
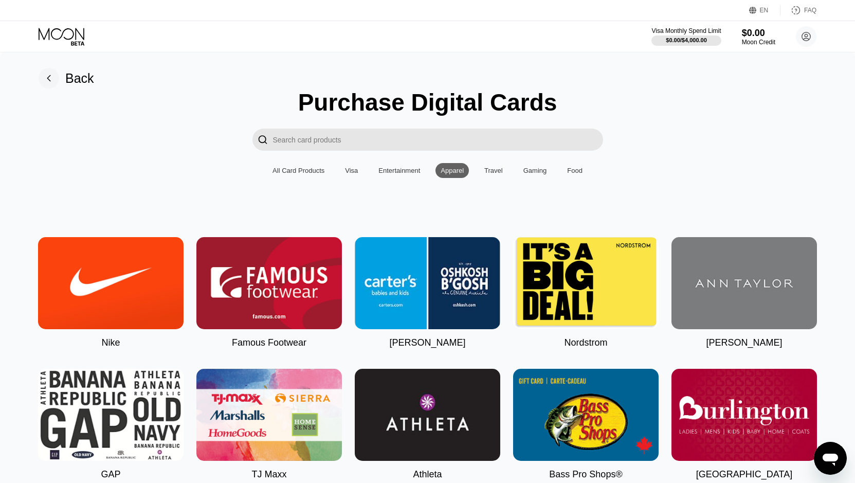
click at [458, 174] on div "Apparel" at bounding box center [452, 171] width 23 height 8
click at [496, 170] on div "Travel" at bounding box center [493, 170] width 29 height 15
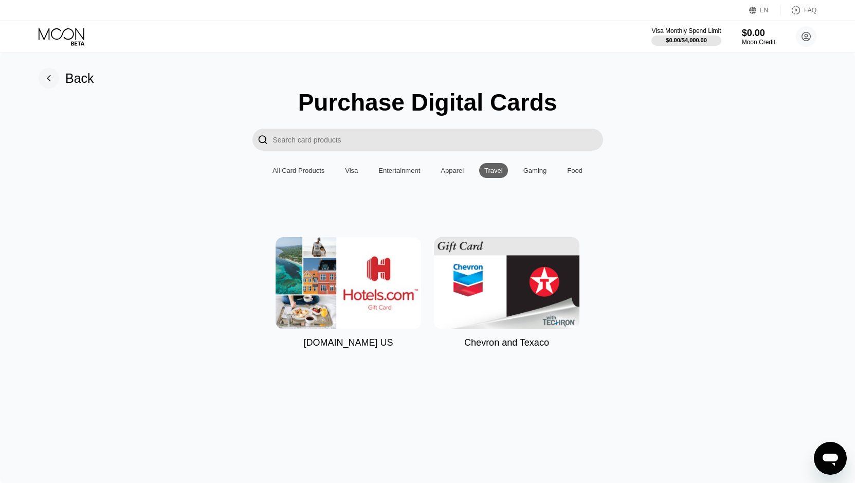
click at [521, 174] on div "Gaming" at bounding box center [535, 170] width 34 height 15
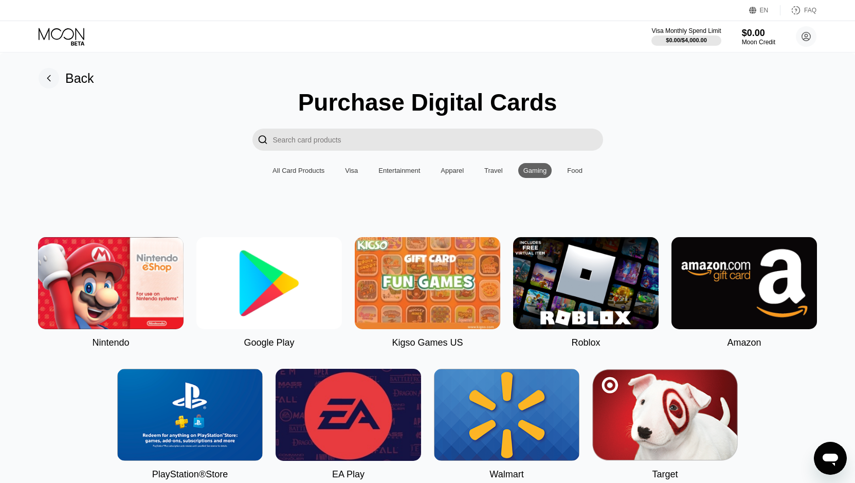
click at [543, 174] on div "Gaming" at bounding box center [536, 171] width 24 height 8
click at [581, 174] on div "Food" at bounding box center [575, 170] width 26 height 15
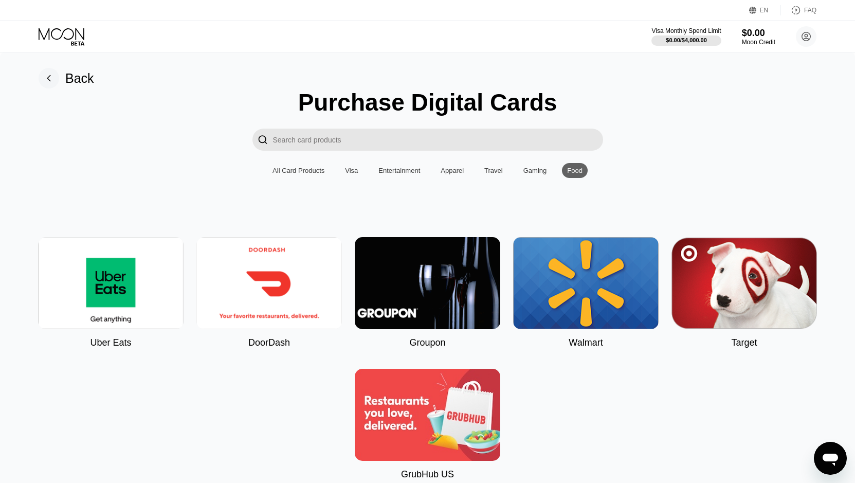
click at [534, 174] on div "Gaming" at bounding box center [536, 171] width 24 height 8
